Goal: Information Seeking & Learning: Learn about a topic

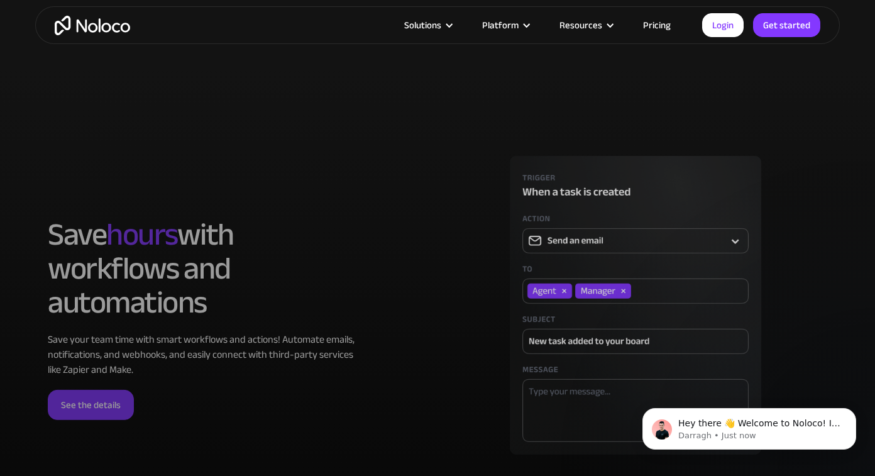
scroll to position [3468, 0]
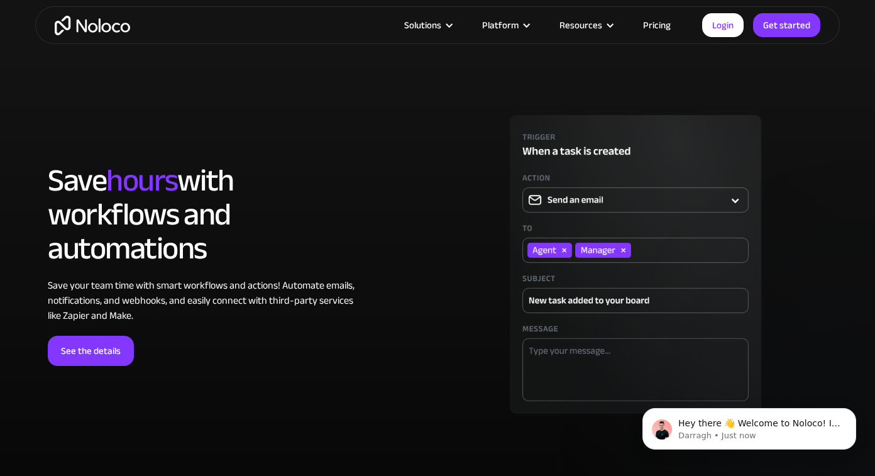
click at [665, 24] on link "Pricing" at bounding box center [657, 25] width 59 height 16
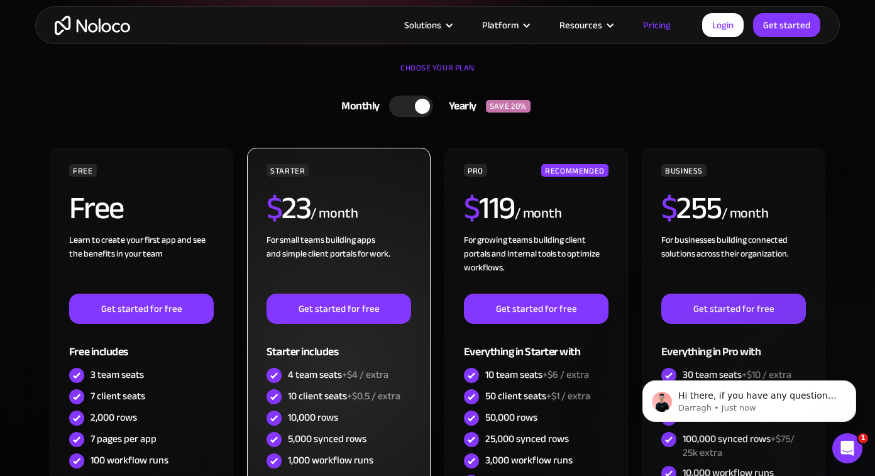
scroll to position [279, 0]
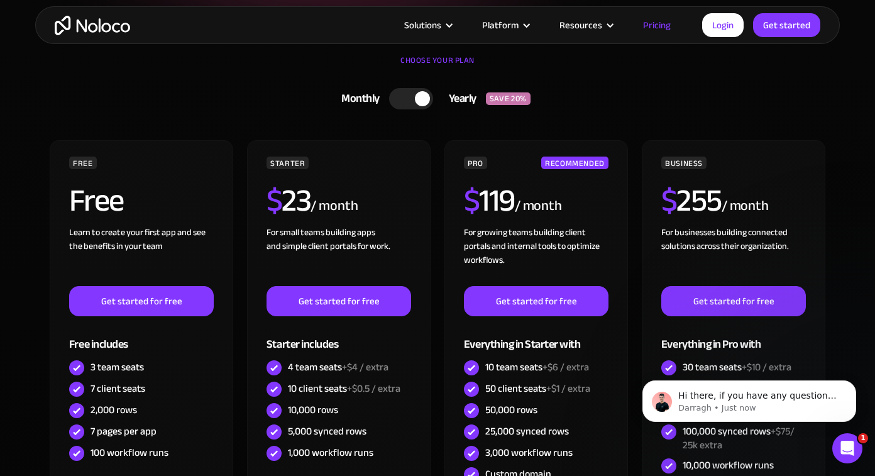
click at [408, 91] on div at bounding box center [411, 98] width 44 height 21
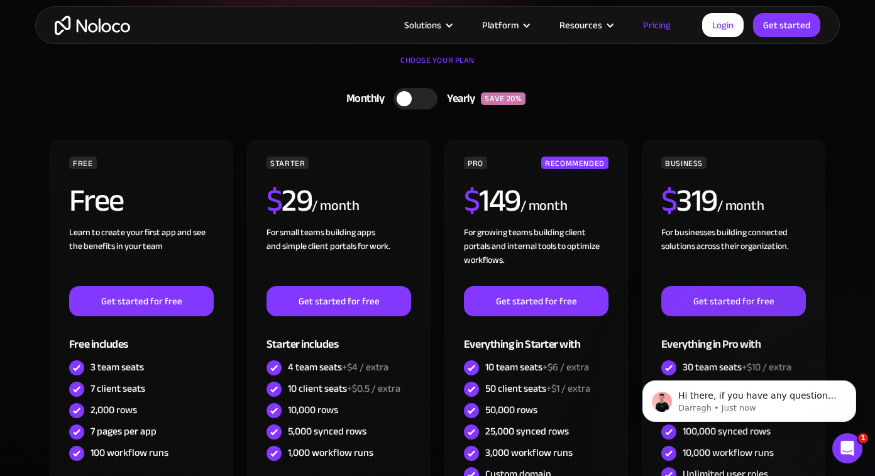
click at [419, 97] on div at bounding box center [416, 98] width 44 height 21
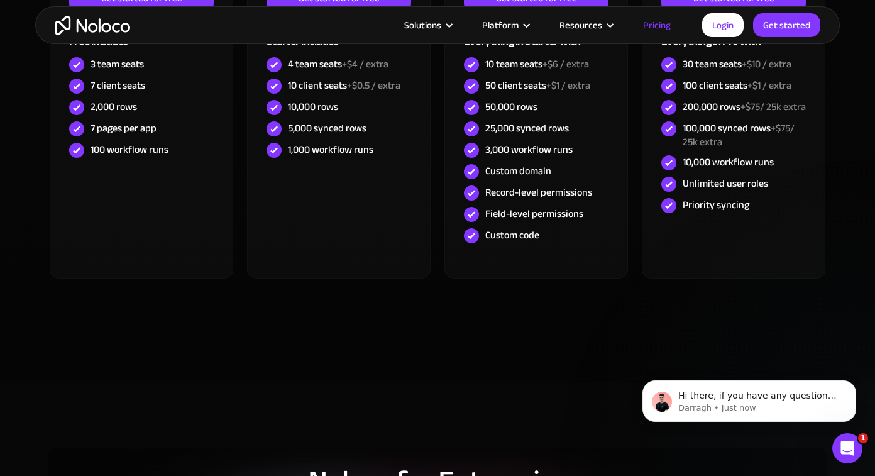
scroll to position [550, 0]
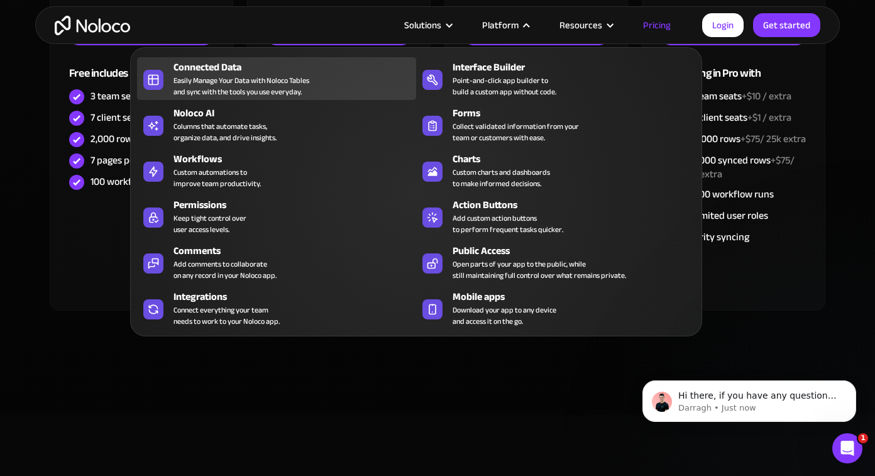
click at [216, 81] on div "Easily Manage Your Data with Noloco Tables and sync with the tools you use ever…" at bounding box center [242, 86] width 136 height 23
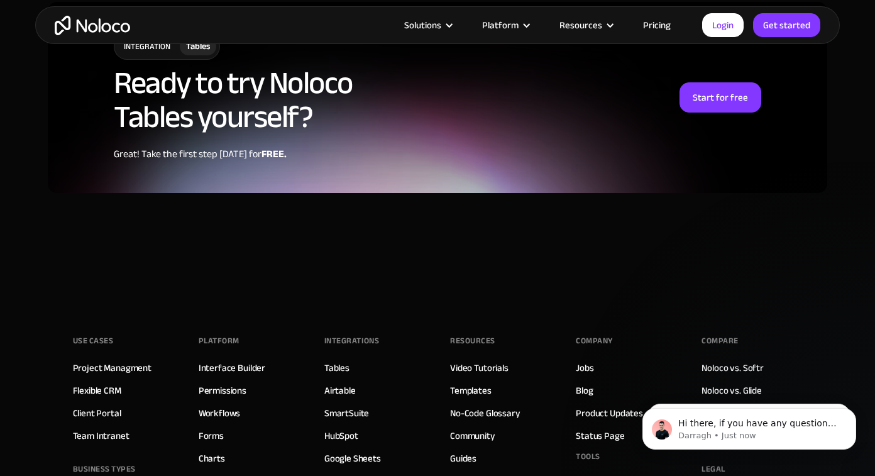
scroll to position [3255, 0]
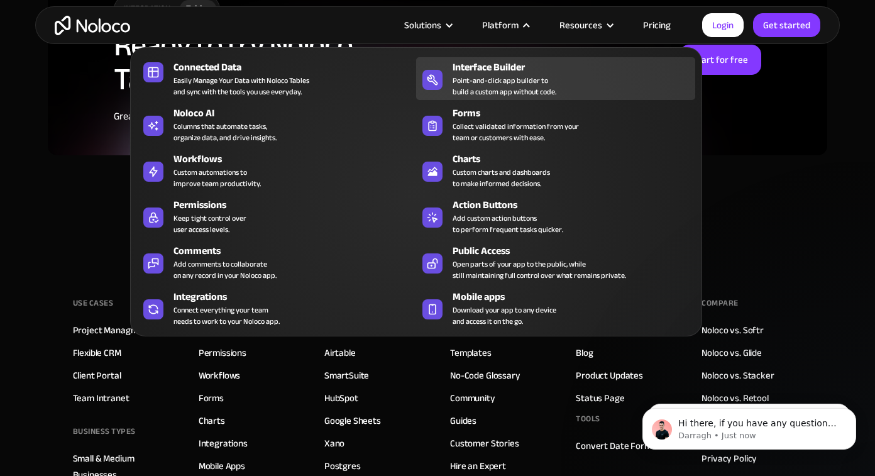
click at [490, 87] on div "Point-and-click app builder to build a custom app without code." at bounding box center [505, 86] width 104 height 23
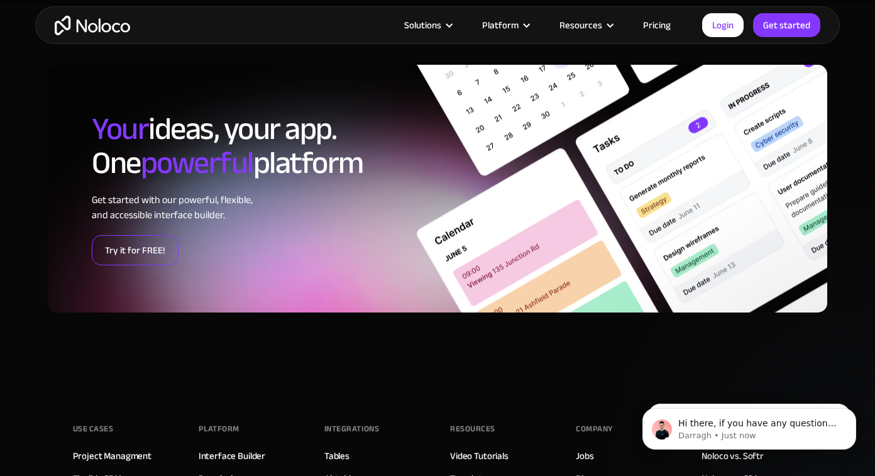
scroll to position [4043, 0]
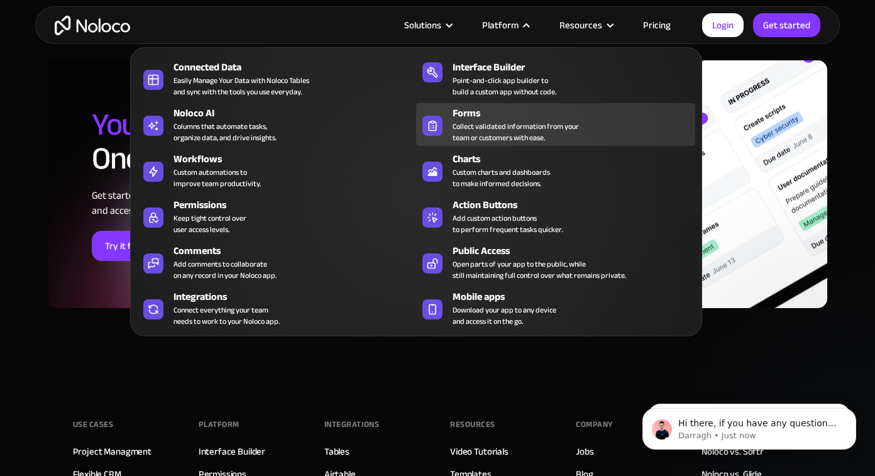
click at [474, 129] on div "Collect validated information from your team or customers with ease." at bounding box center [516, 132] width 126 height 23
